Goal: Transaction & Acquisition: Purchase product/service

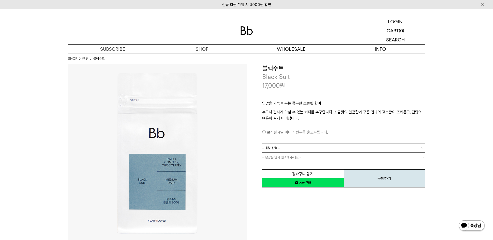
click at [331, 148] on link "= 용량 선택 =" at bounding box center [343, 147] width 163 height 9
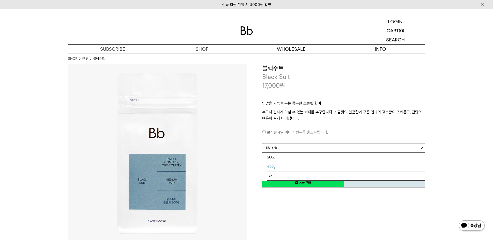
click at [317, 167] on li "600g" at bounding box center [346, 166] width 158 height 9
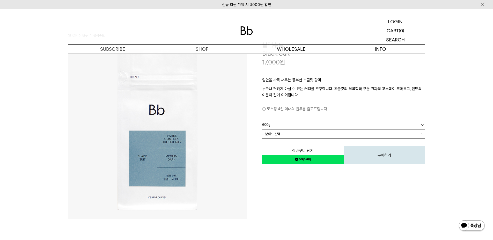
scroll to position [52, 0]
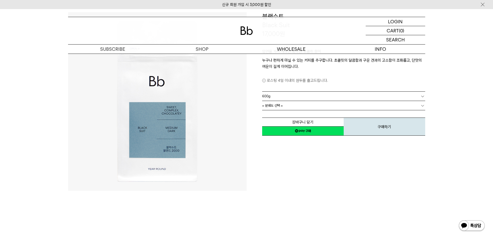
click at [313, 108] on link "= 분쇄도 선택 =" at bounding box center [343, 105] width 163 height 9
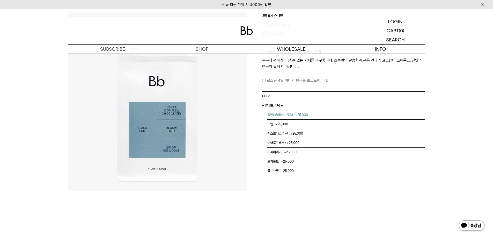
click at [307, 114] on li "홀빈(분쇄하지 않음) : +25,000" at bounding box center [346, 114] width 158 height 9
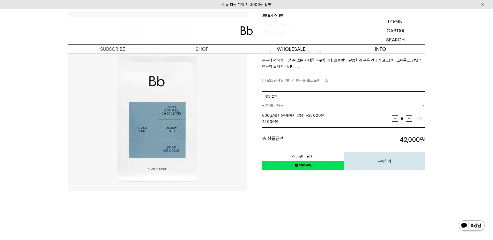
click at [420, 106] on b at bounding box center [422, 105] width 5 height 5
click at [421, 104] on b at bounding box center [422, 105] width 5 height 5
click at [419, 118] on img "button" at bounding box center [420, 118] width 5 height 5
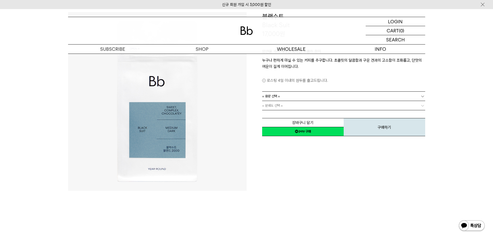
click at [422, 107] on b at bounding box center [422, 105] width 5 height 5
click at [422, 105] on b at bounding box center [422, 105] width 5 height 5
click at [283, 106] on span "= 분쇄도 선택 =" at bounding box center [272, 105] width 21 height 9
click at [281, 96] on link "= 용량 선택 =" at bounding box center [343, 96] width 163 height 9
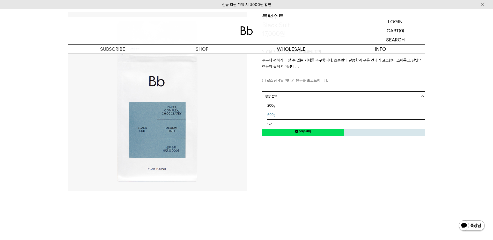
click at [282, 114] on li "600g" at bounding box center [346, 114] width 158 height 9
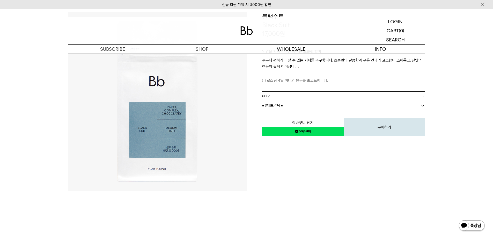
click at [278, 104] on span "= 분쇄도 선택 =" at bounding box center [272, 105] width 21 height 9
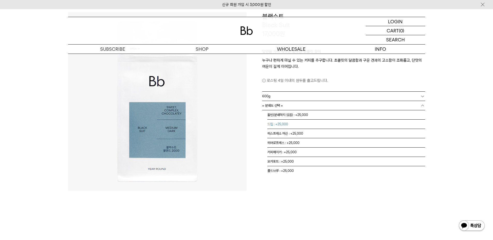
click at [286, 124] on li "드립 : +25,000" at bounding box center [346, 123] width 158 height 9
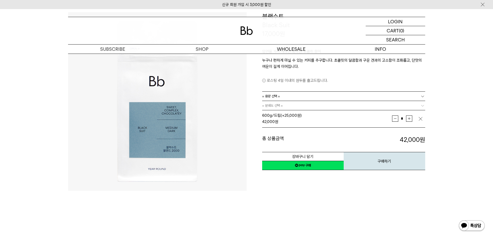
click at [421, 95] on b at bounding box center [422, 96] width 5 height 5
click at [418, 98] on link "= 용량 선택 =" at bounding box center [343, 96] width 163 height 9
click at [420, 105] on b at bounding box center [422, 105] width 5 height 5
